Goal: Task Accomplishment & Management: Manage account settings

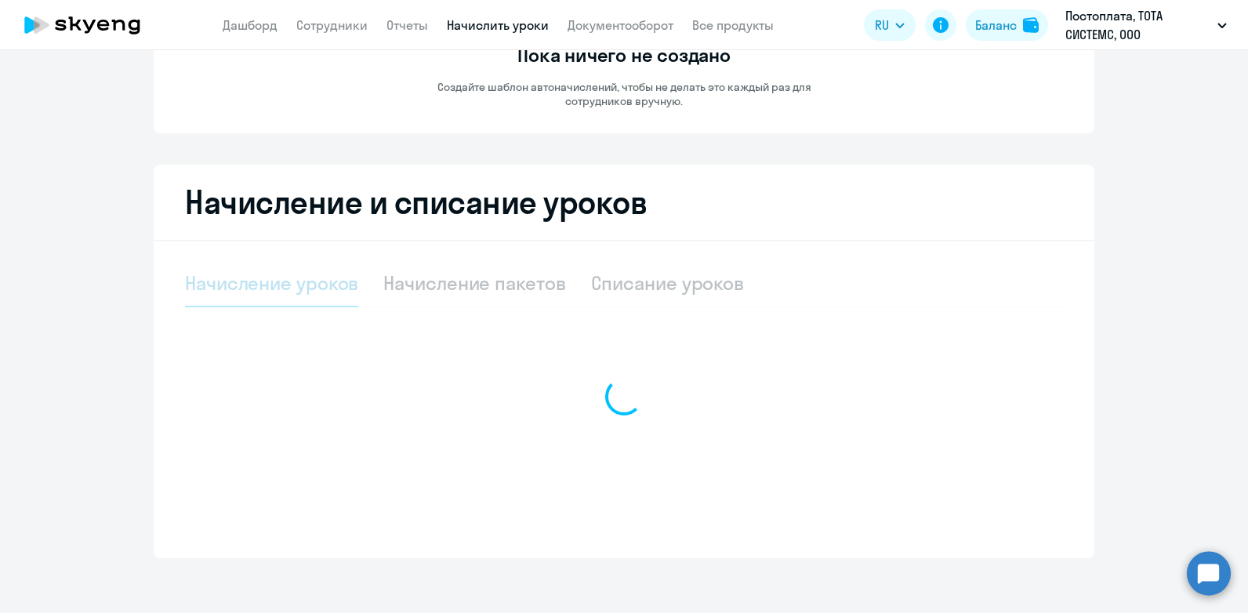
select select "10"
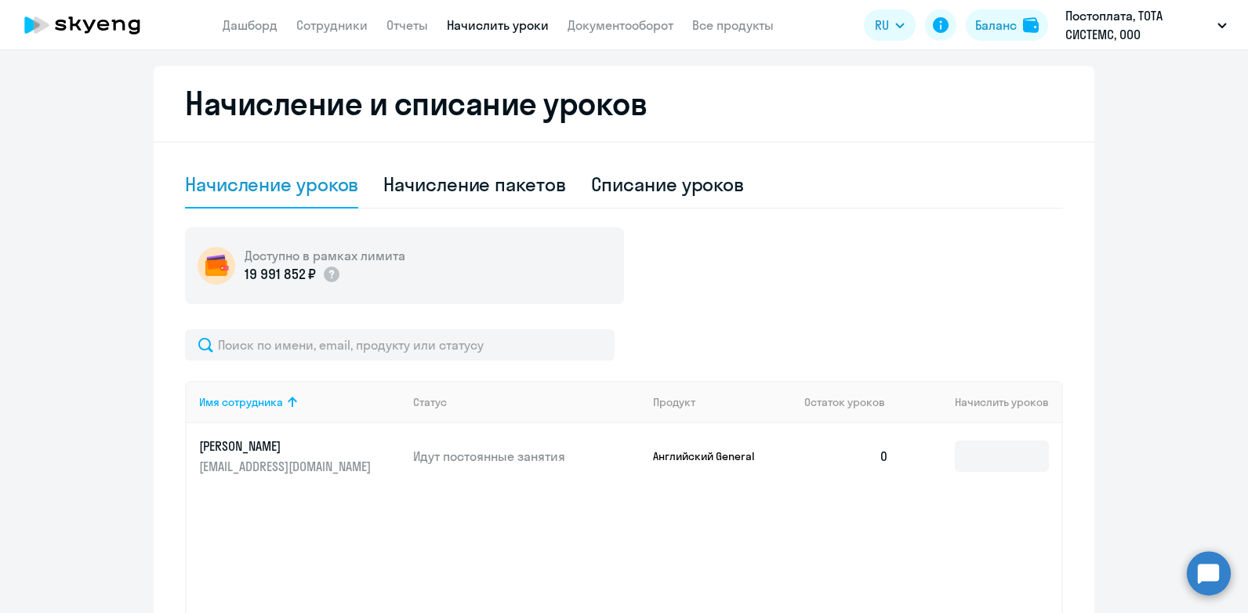
scroll to position [408, 0]
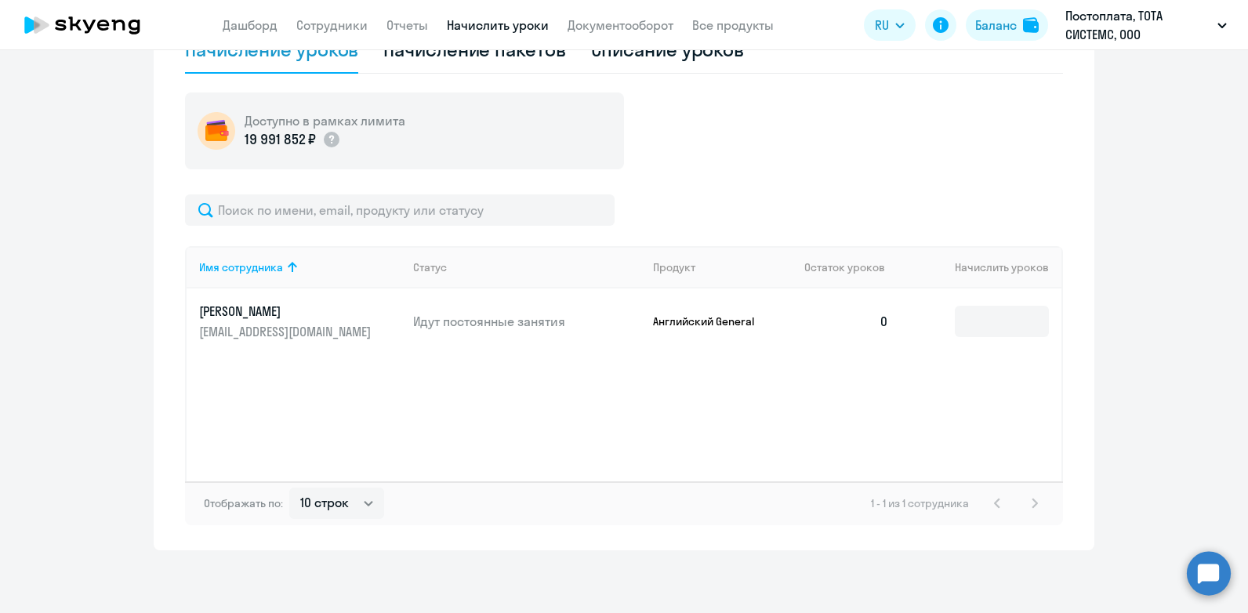
click at [882, 327] on td "0" at bounding box center [847, 322] width 110 height 66
click at [972, 325] on input at bounding box center [1002, 321] width 94 height 31
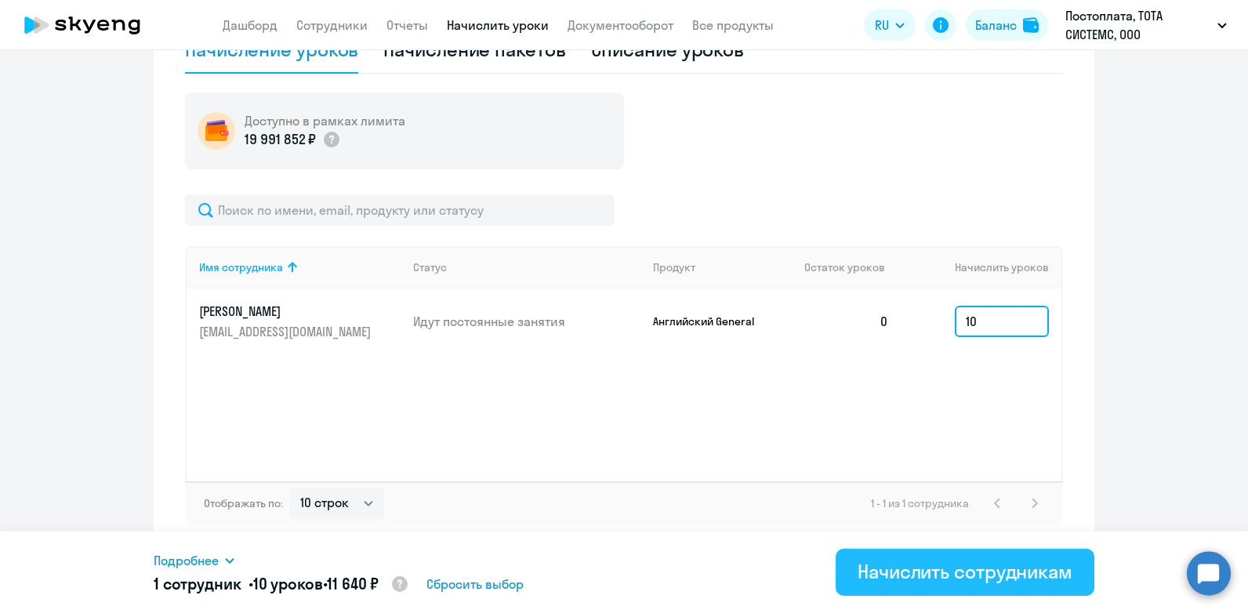
type input "10"
click at [973, 584] on button "Начислить сотрудникам" at bounding box center [965, 572] width 259 height 47
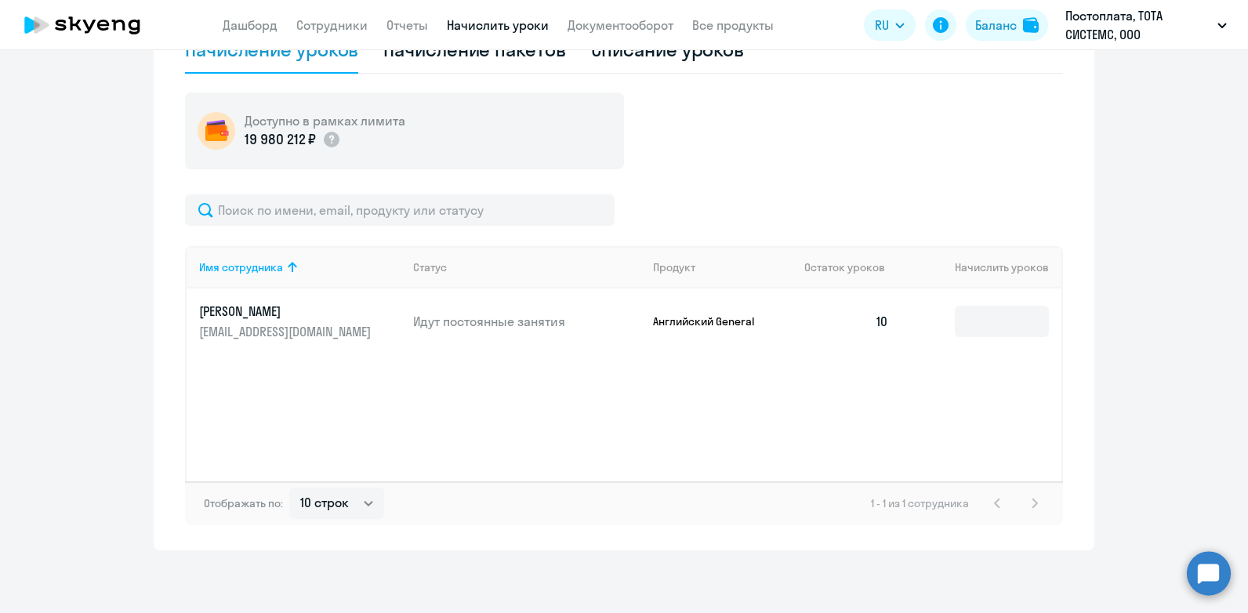
scroll to position [0, 0]
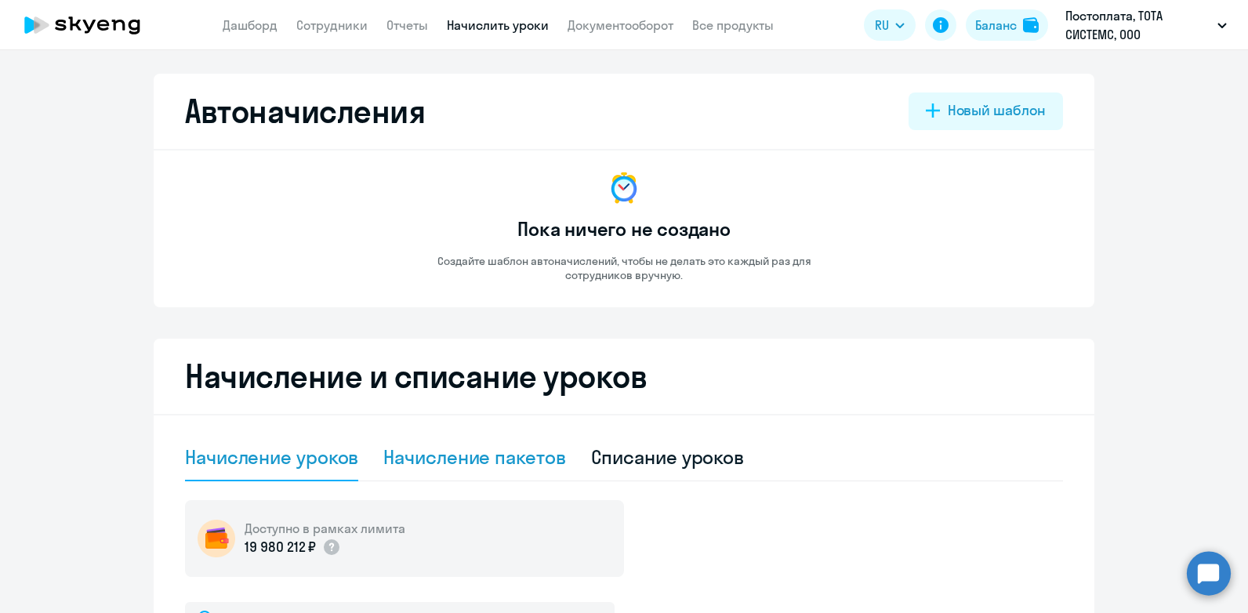
click at [456, 459] on div "Начисление пакетов" at bounding box center [474, 457] width 182 height 25
select select "10"
click at [291, 474] on div "Начисление уроков" at bounding box center [271, 457] width 173 height 47
select select "10"
click at [111, 20] on icon at bounding box center [82, 24] width 138 height 39
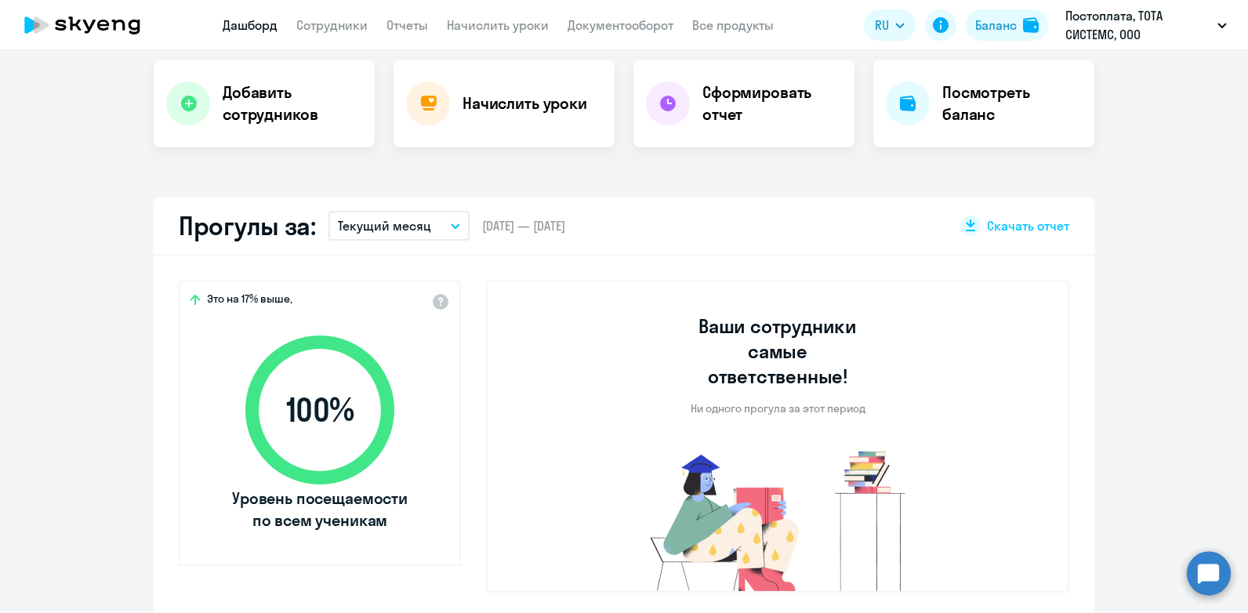
select select "30"
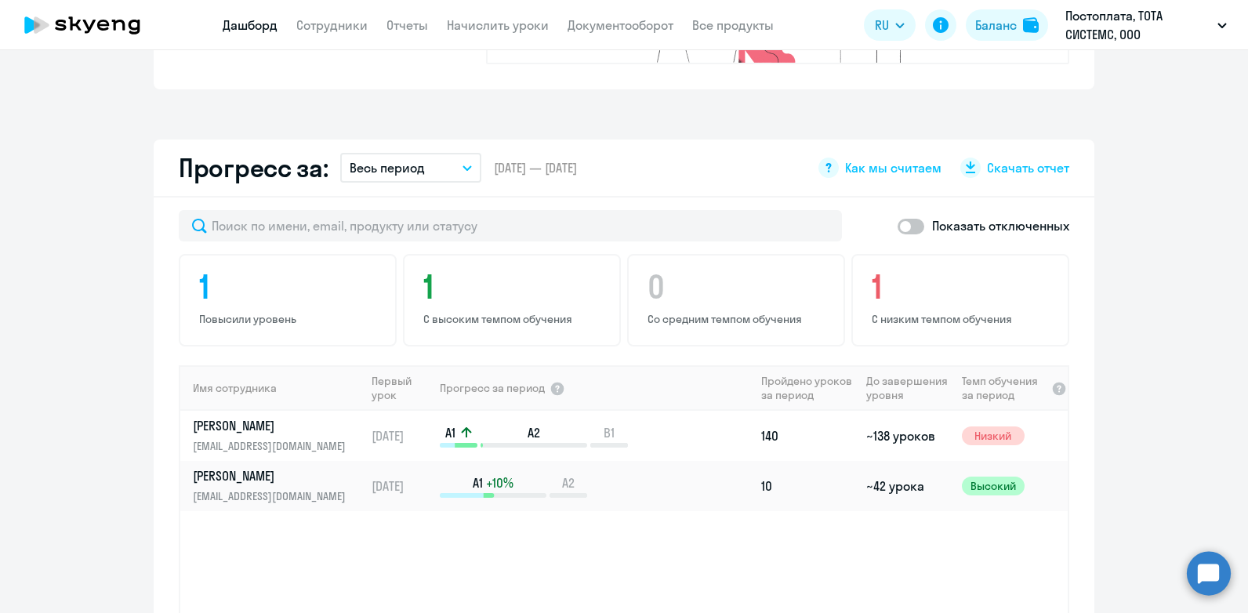
scroll to position [863, 0]
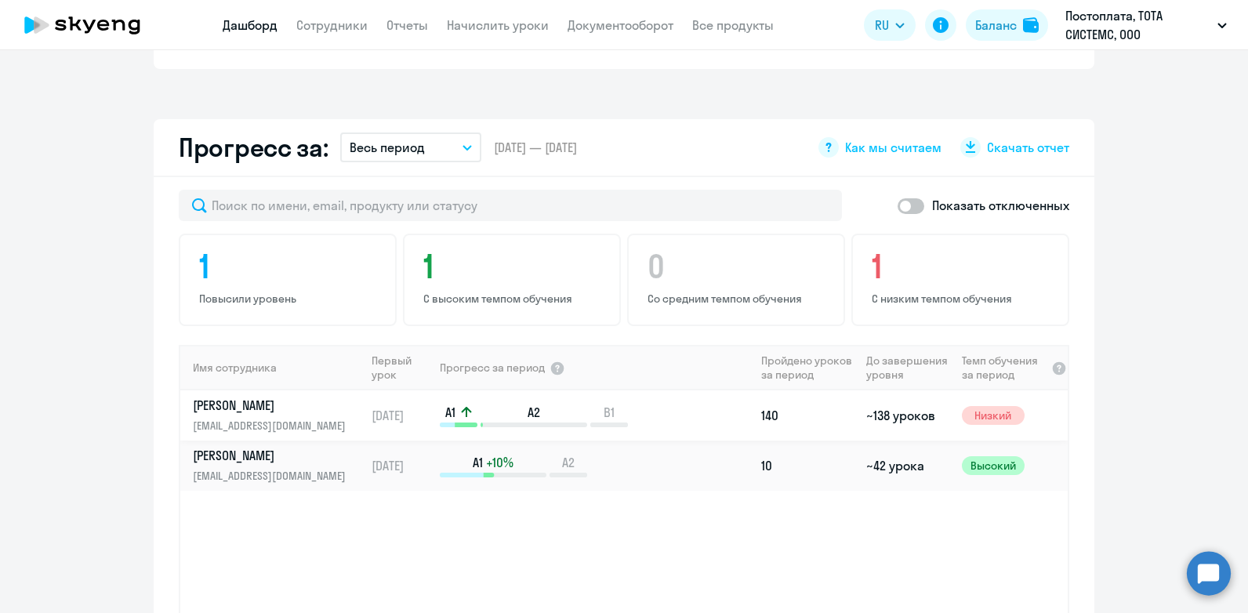
click at [294, 397] on p "[PERSON_NAME]" at bounding box center [274, 405] width 162 height 17
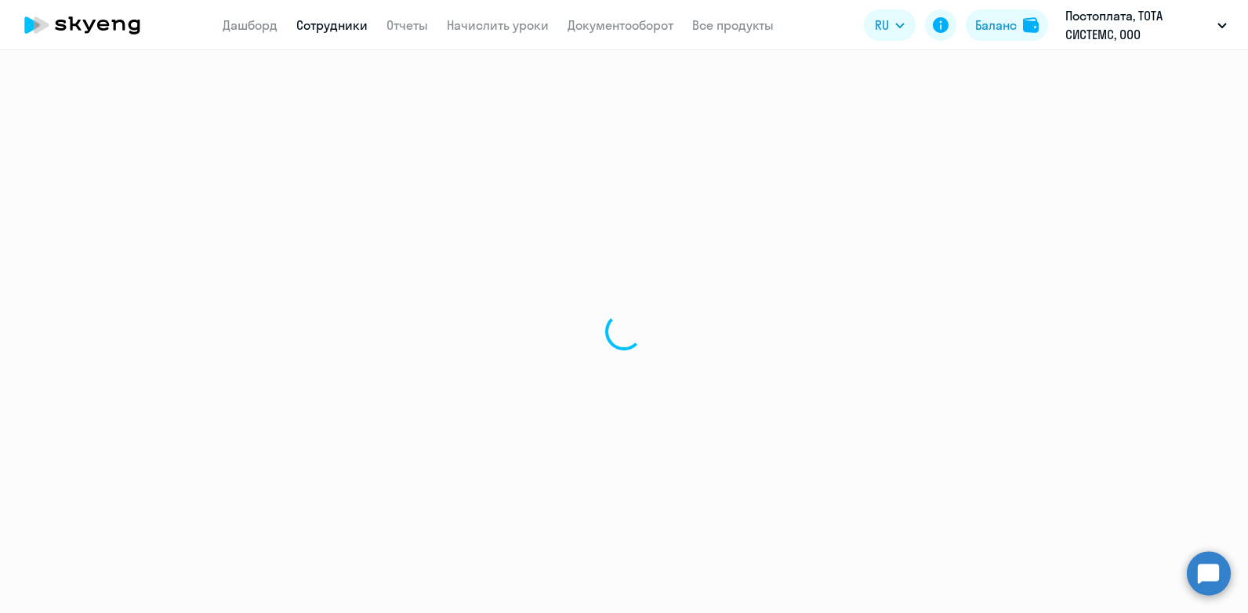
select select "english"
